Goal: Task Accomplishment & Management: Use online tool/utility

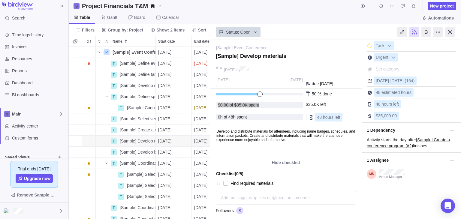
scroll to position [168, 137]
click at [450, 32] on div at bounding box center [450, 32] width 10 height 10
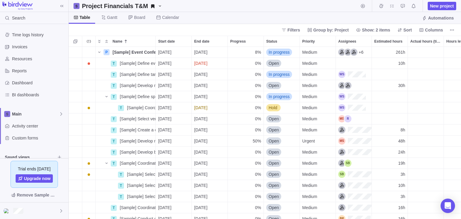
scroll to position [168, 388]
click at [141, 143] on span "Details" at bounding box center [137, 141] width 14 height 6
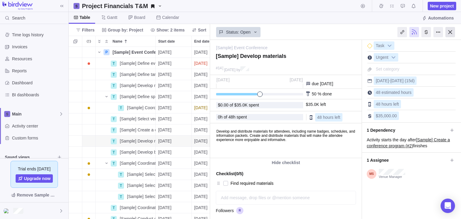
click at [450, 32] on div at bounding box center [450, 32] width 10 height 10
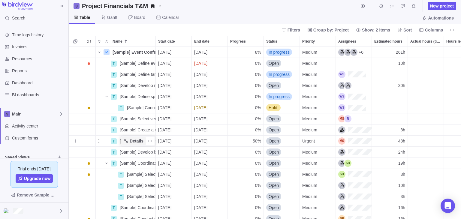
click at [131, 140] on span "Details" at bounding box center [137, 141] width 14 height 6
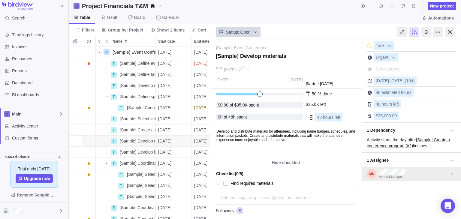
click at [406, 179] on div "Venue Manager" at bounding box center [411, 174] width 99 height 14
click at [448, 157] on span at bounding box center [452, 160] width 8 height 8
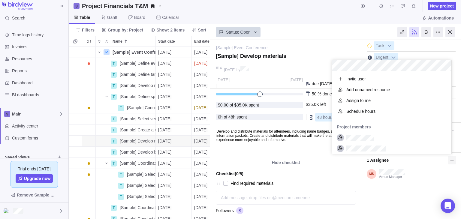
scroll to position [78, 115]
click at [408, 193] on div "[Sample] Event Conference — change [Sample] Develop materials #14 [DATE] by Act…" at bounding box center [335, 129] width 251 height 179
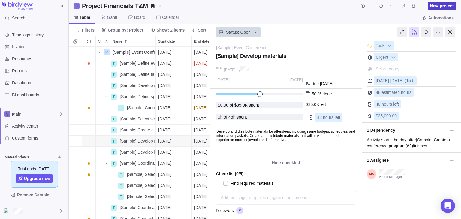
click at [448, 8] on span "New project" at bounding box center [442, 6] width 24 height 6
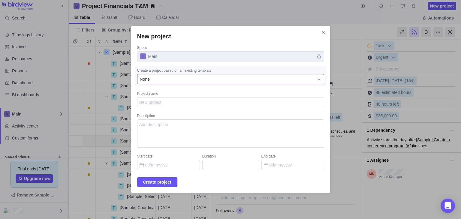
click at [200, 78] on div "None" at bounding box center [227, 79] width 174 height 6
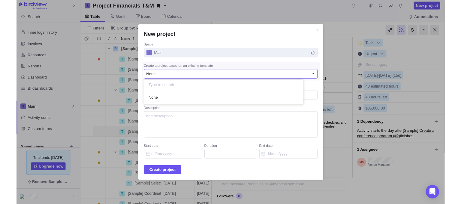
scroll to position [11, 167]
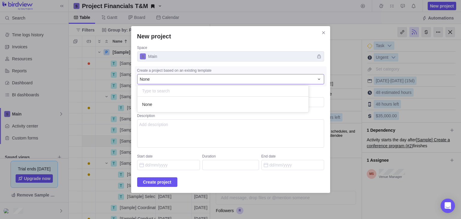
click at [200, 78] on div "None" at bounding box center [227, 79] width 174 height 6
click at [236, 163] on input "Duration" at bounding box center [230, 165] width 57 height 10
click at [223, 179] on div "Create project" at bounding box center [230, 182] width 187 height 10
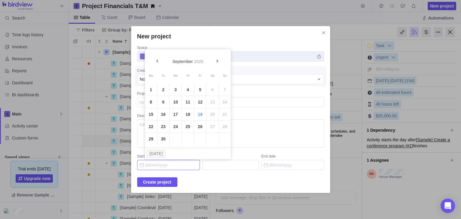
click at [195, 164] on input "Start date" at bounding box center [168, 165] width 63 height 10
click at [223, 180] on div "Create project" at bounding box center [230, 182] width 187 height 10
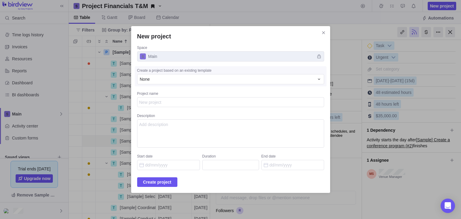
click at [226, 34] on h2 "New project" at bounding box center [230, 36] width 187 height 8
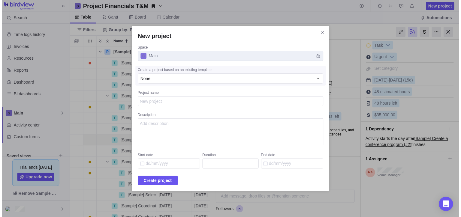
scroll to position [152, 137]
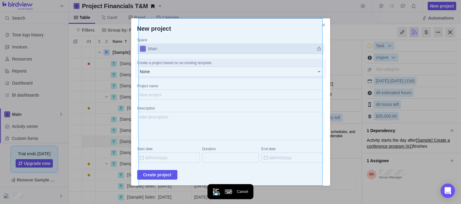
click at [183, 21] on div "New project Space Main Create a project based on an existing template None Proj…" at bounding box center [230, 101] width 199 height 167
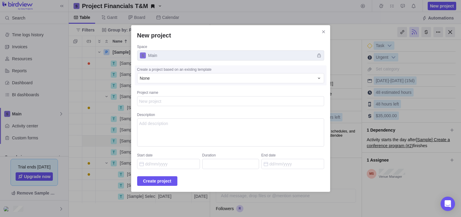
type textarea "x"
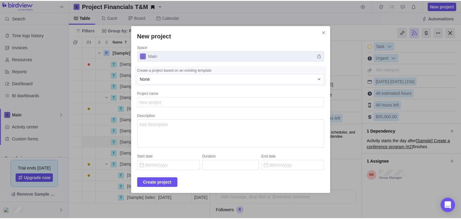
scroll to position [168, 137]
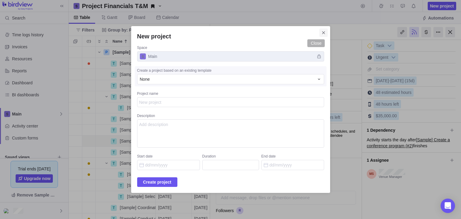
click at [319, 36] on span "Close" at bounding box center [323, 33] width 8 height 8
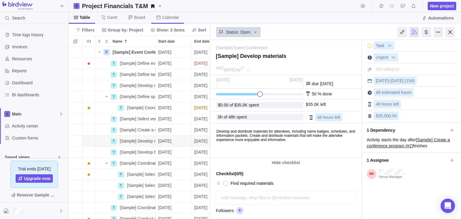
click at [159, 20] on span "Calendar" at bounding box center [167, 18] width 33 height 12
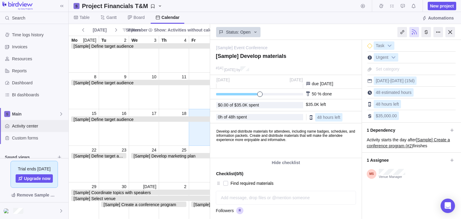
click at [29, 123] on span "Activity center" at bounding box center [39, 126] width 54 height 6
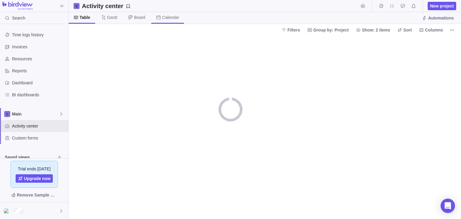
click at [166, 20] on span "Calendar" at bounding box center [170, 17] width 17 height 6
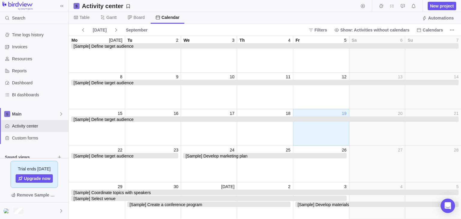
click at [122, 44] on span "[Sample] Define target audience" at bounding box center [265, 45] width 388 height 5
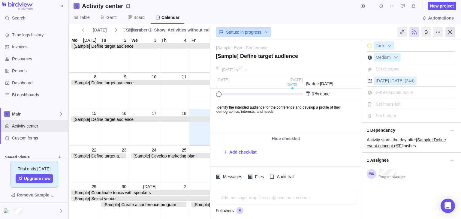
click at [451, 28] on div at bounding box center [450, 32] width 10 height 10
